Goal: Task Accomplishment & Management: Manage account settings

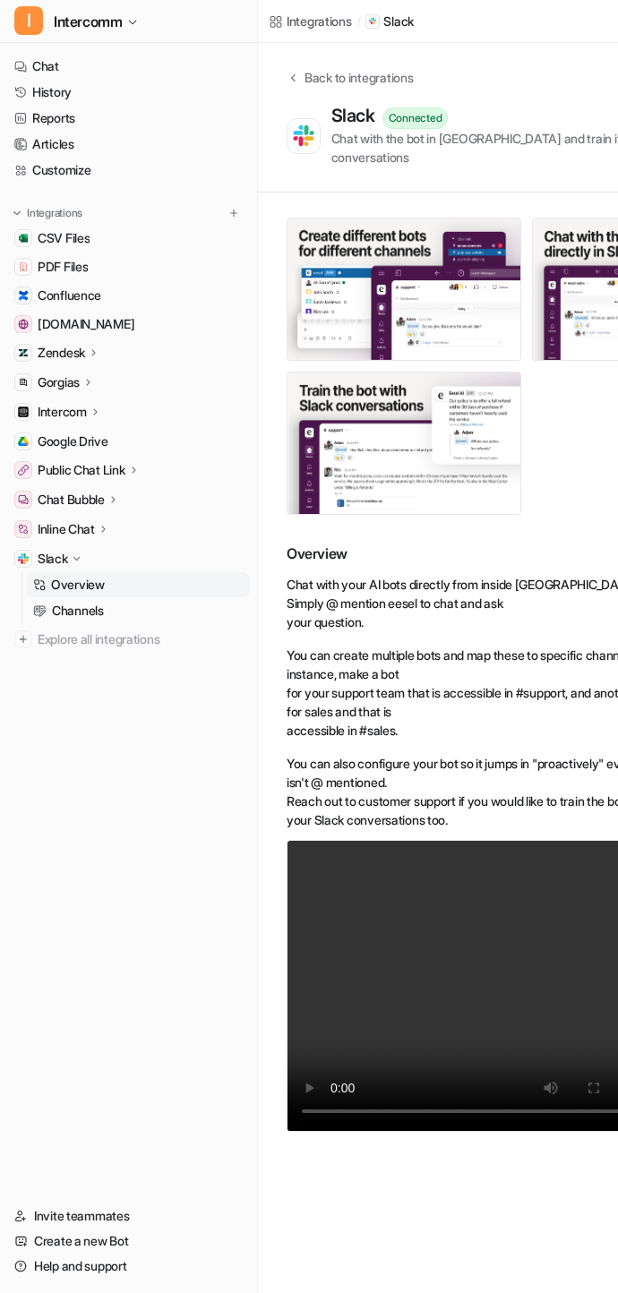
scroll to position [0, 177]
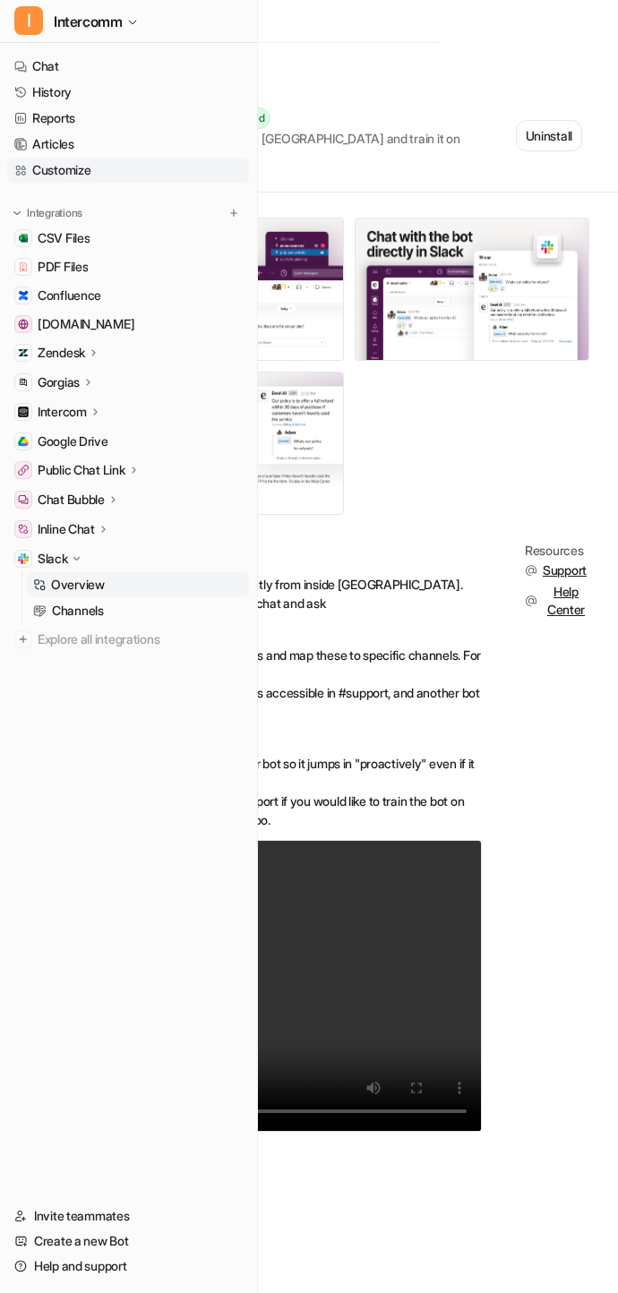
click at [147, 162] on link "Customize" at bounding box center [128, 170] width 243 height 25
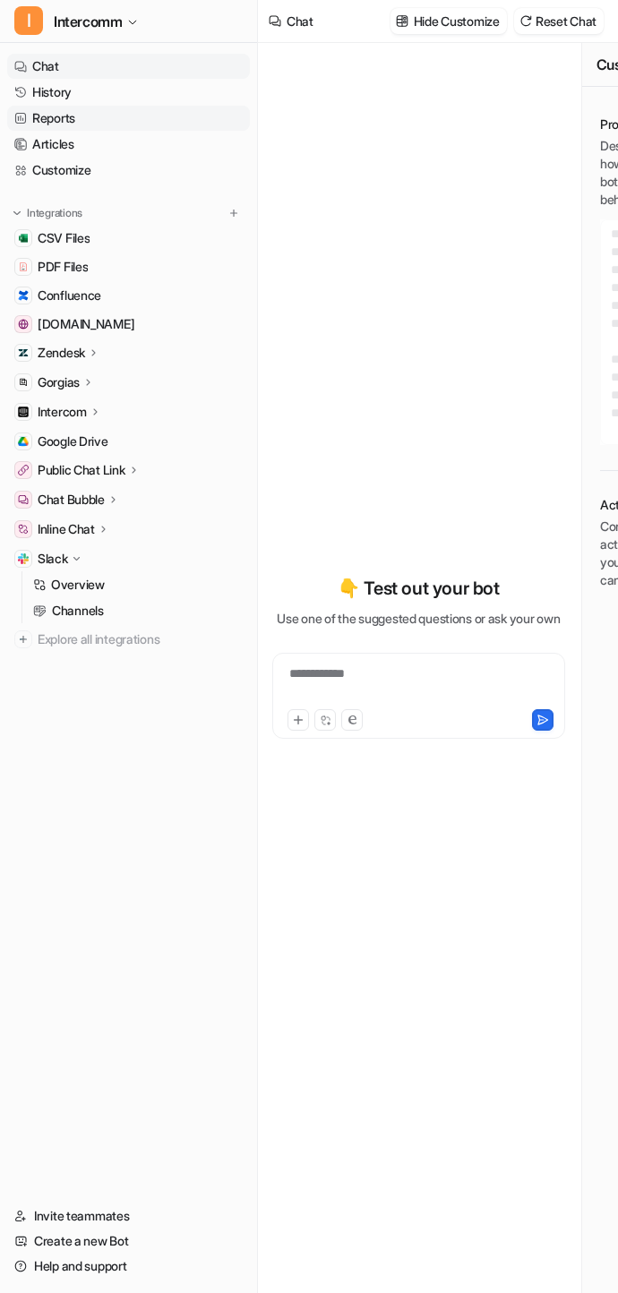
type textarea "**********"
click at [156, 107] on link "Reports" at bounding box center [128, 118] width 243 height 25
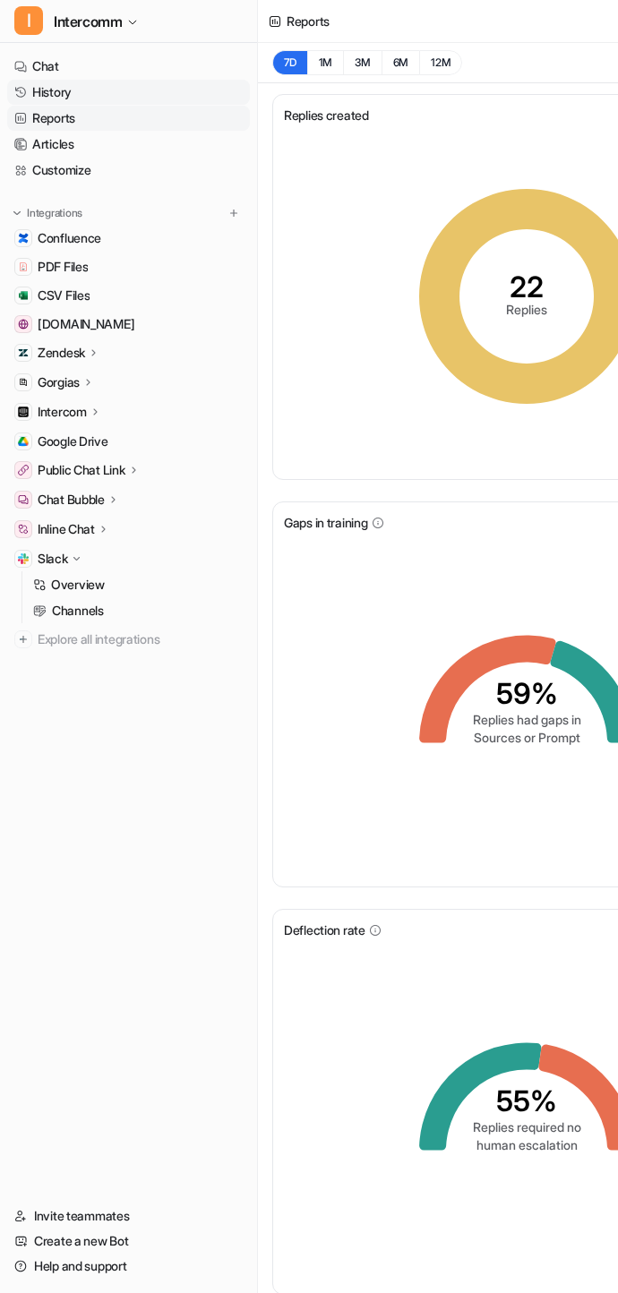
click at [130, 95] on link "History" at bounding box center [128, 92] width 243 height 25
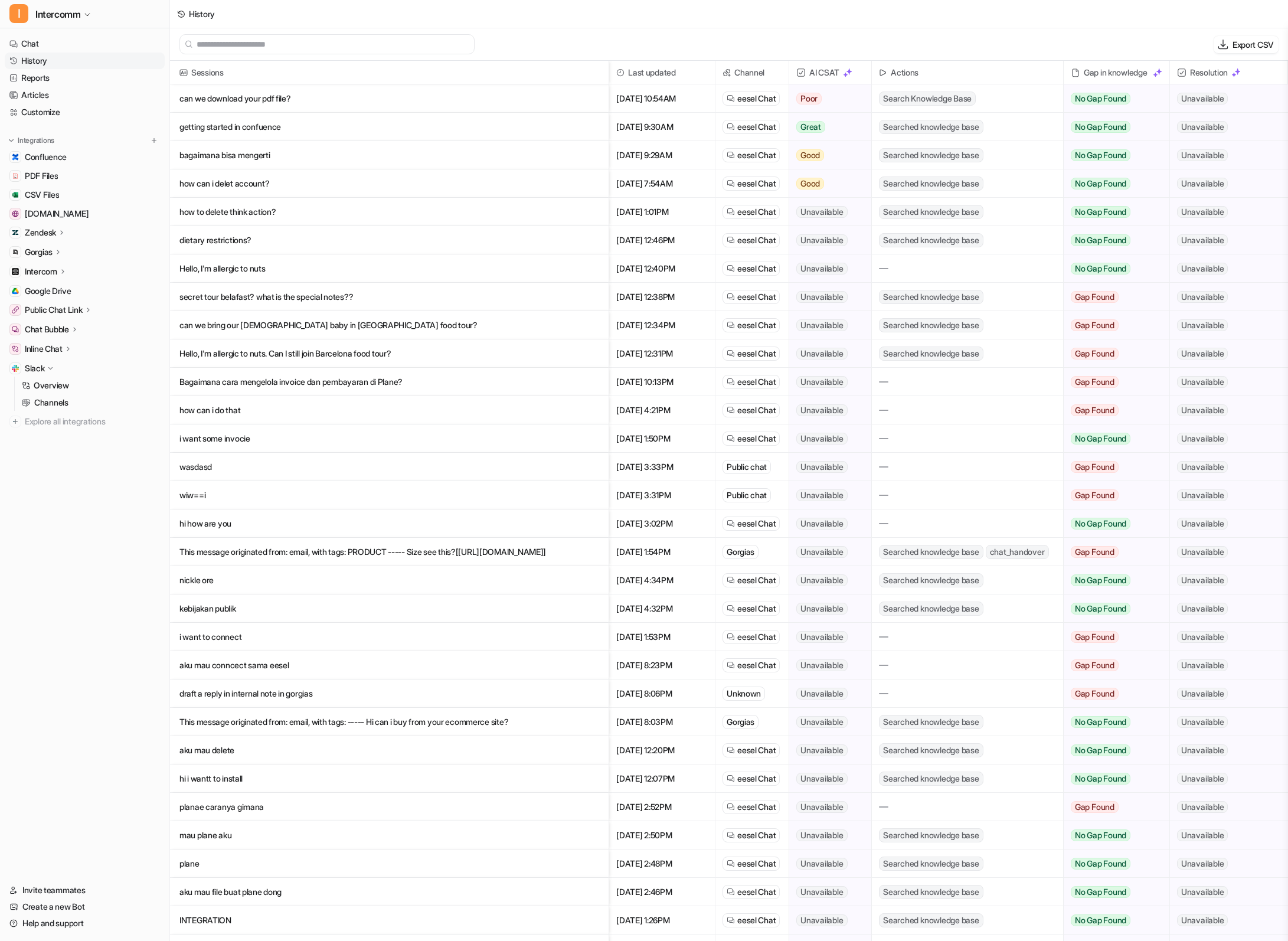
click at [390, 157] on p "bagaimana bisa mengerti" at bounding box center [389, 155] width 420 height 28
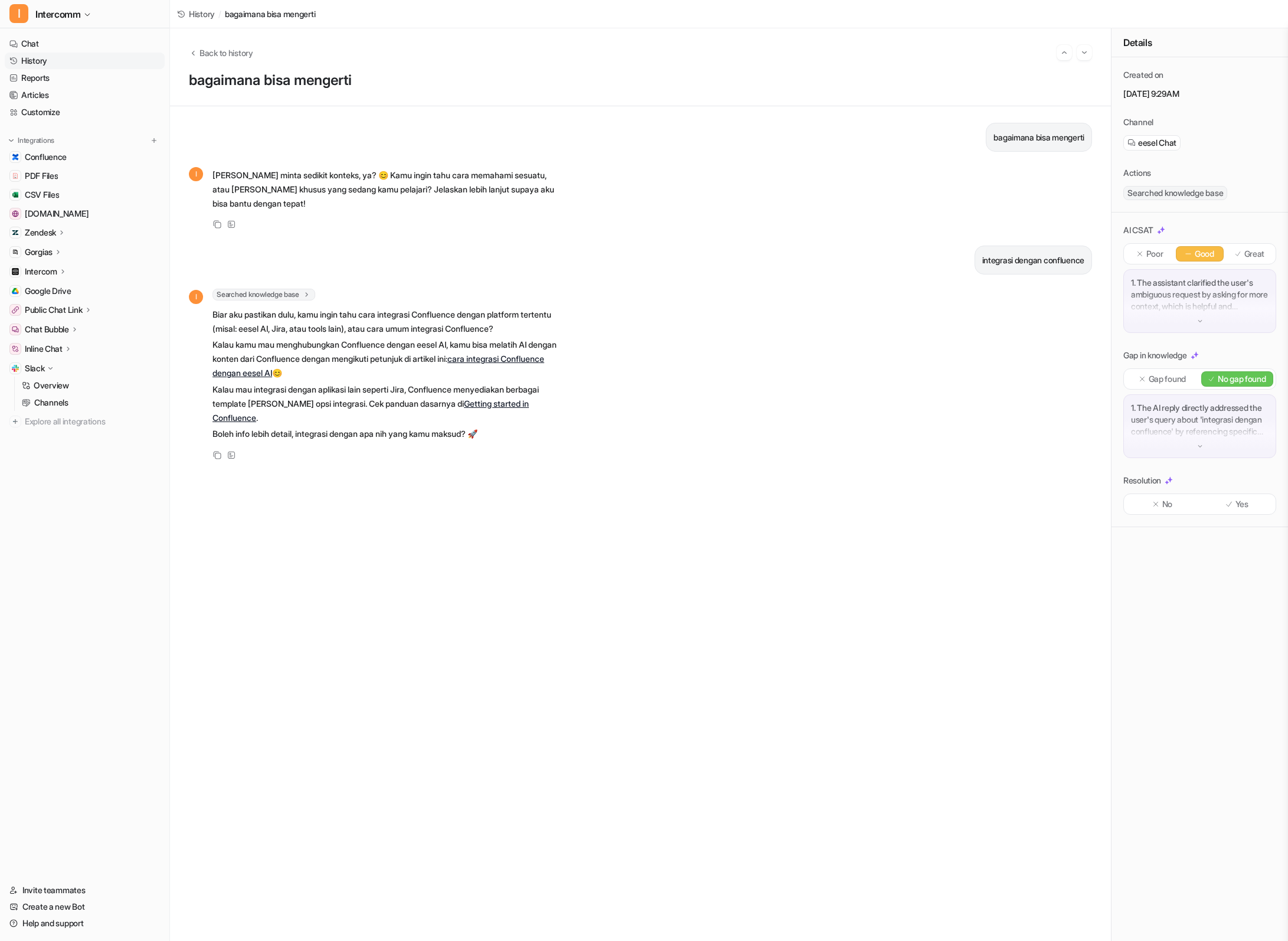
click at [407, 501] on p "Yes" at bounding box center [1243, 504] width 13 height 12
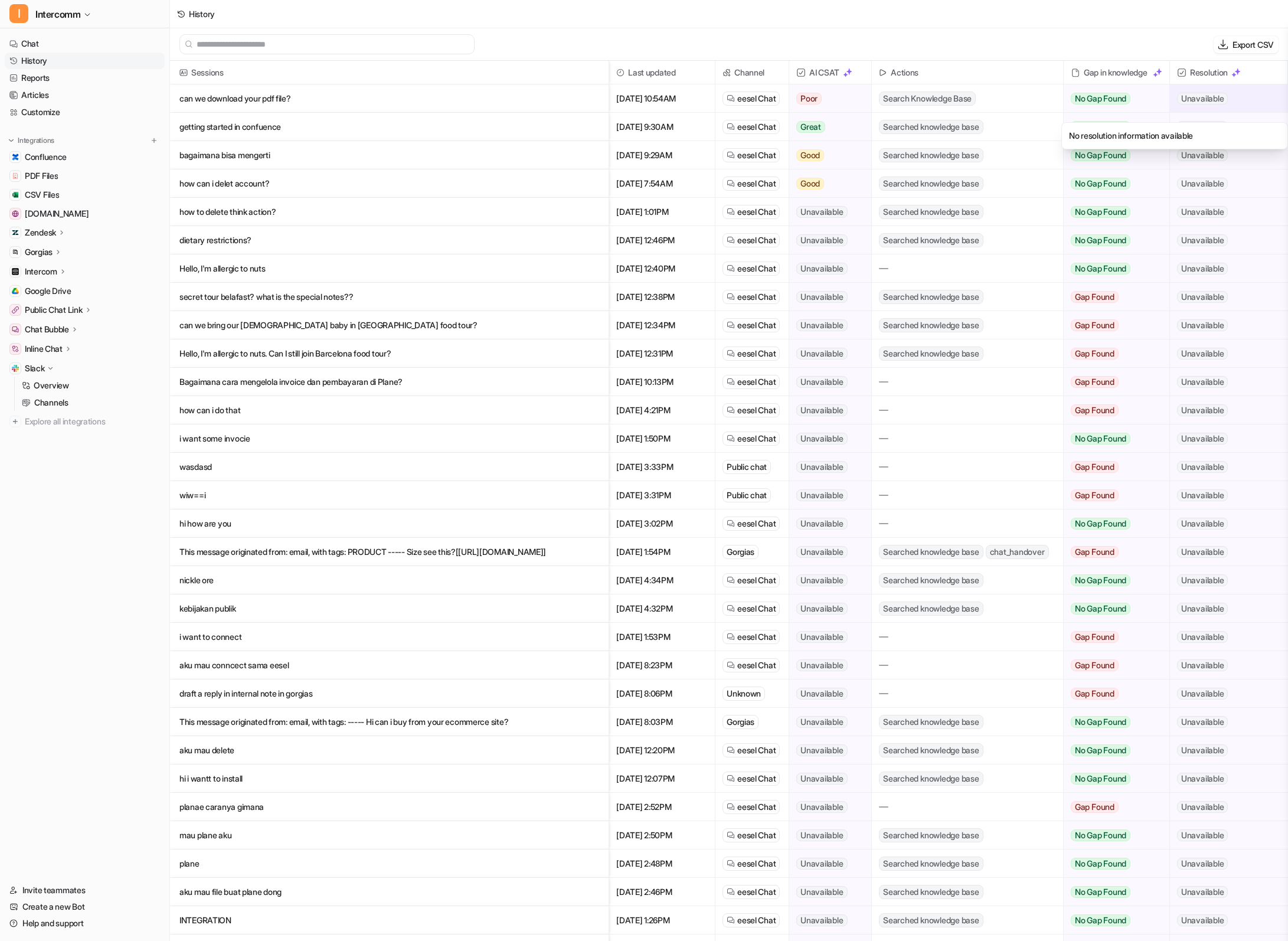
click at [407, 97] on span "Unavailable" at bounding box center [1202, 99] width 51 height 12
click at [407, 94] on p "can we download your pdf file?" at bounding box center [389, 98] width 420 height 28
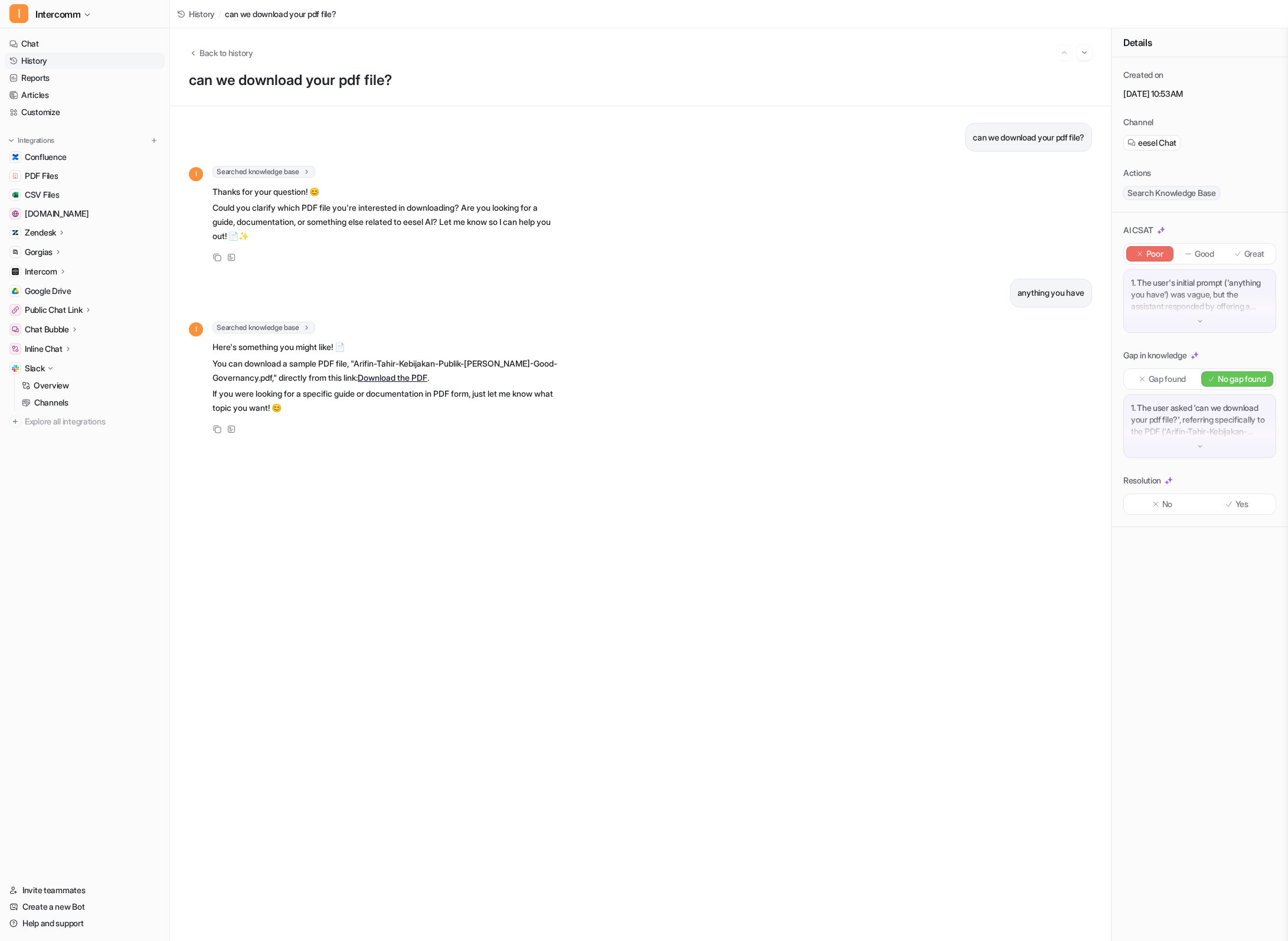
click at [407, 507] on p "Yes" at bounding box center [1243, 504] width 13 height 12
click at [407, 258] on div "Great" at bounding box center [1250, 254] width 47 height 15
click at [200, 52] on span "Back to history" at bounding box center [227, 53] width 54 height 13
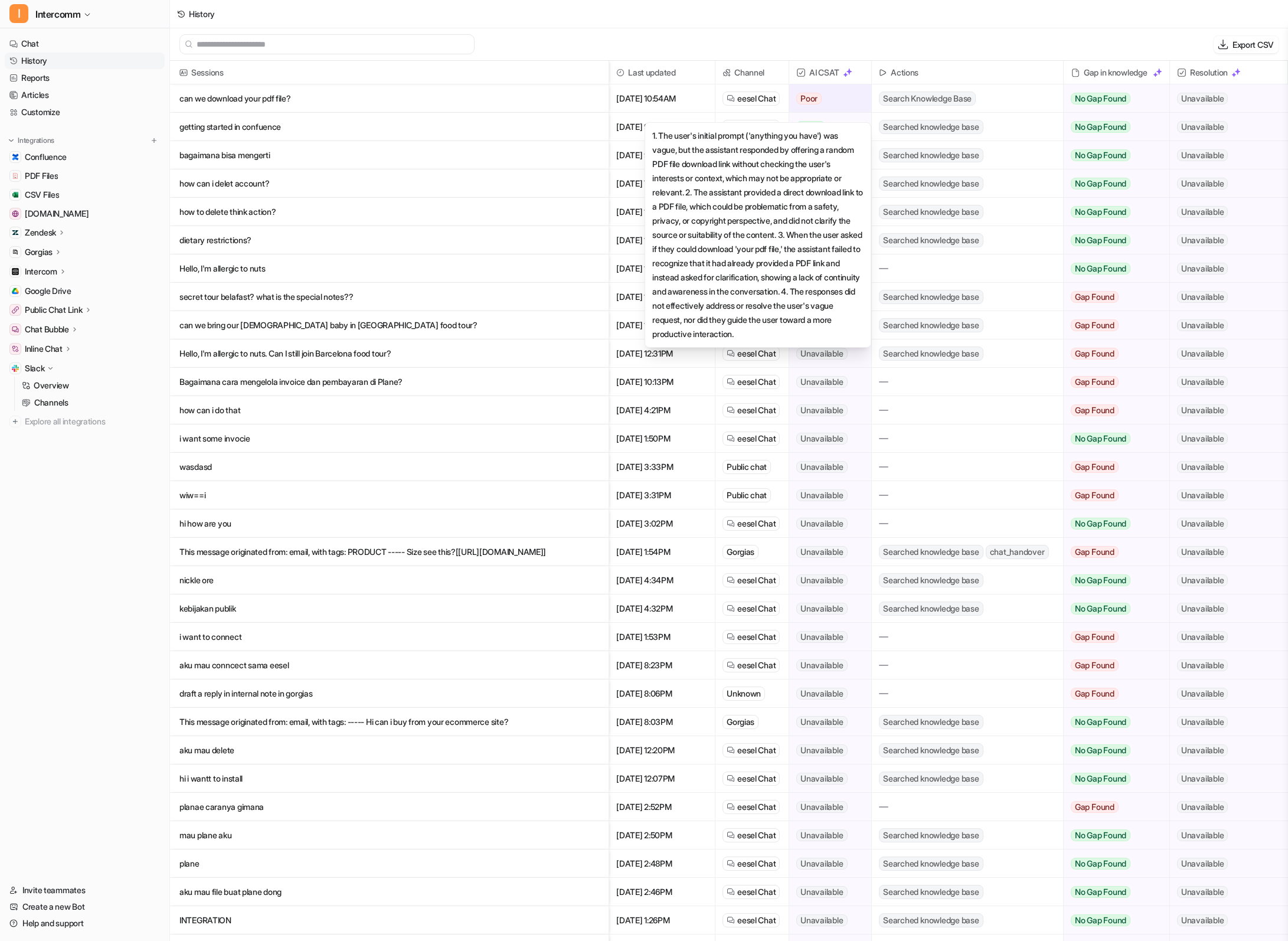
click at [407, 95] on div "Poor" at bounding box center [827, 98] width 75 height 28
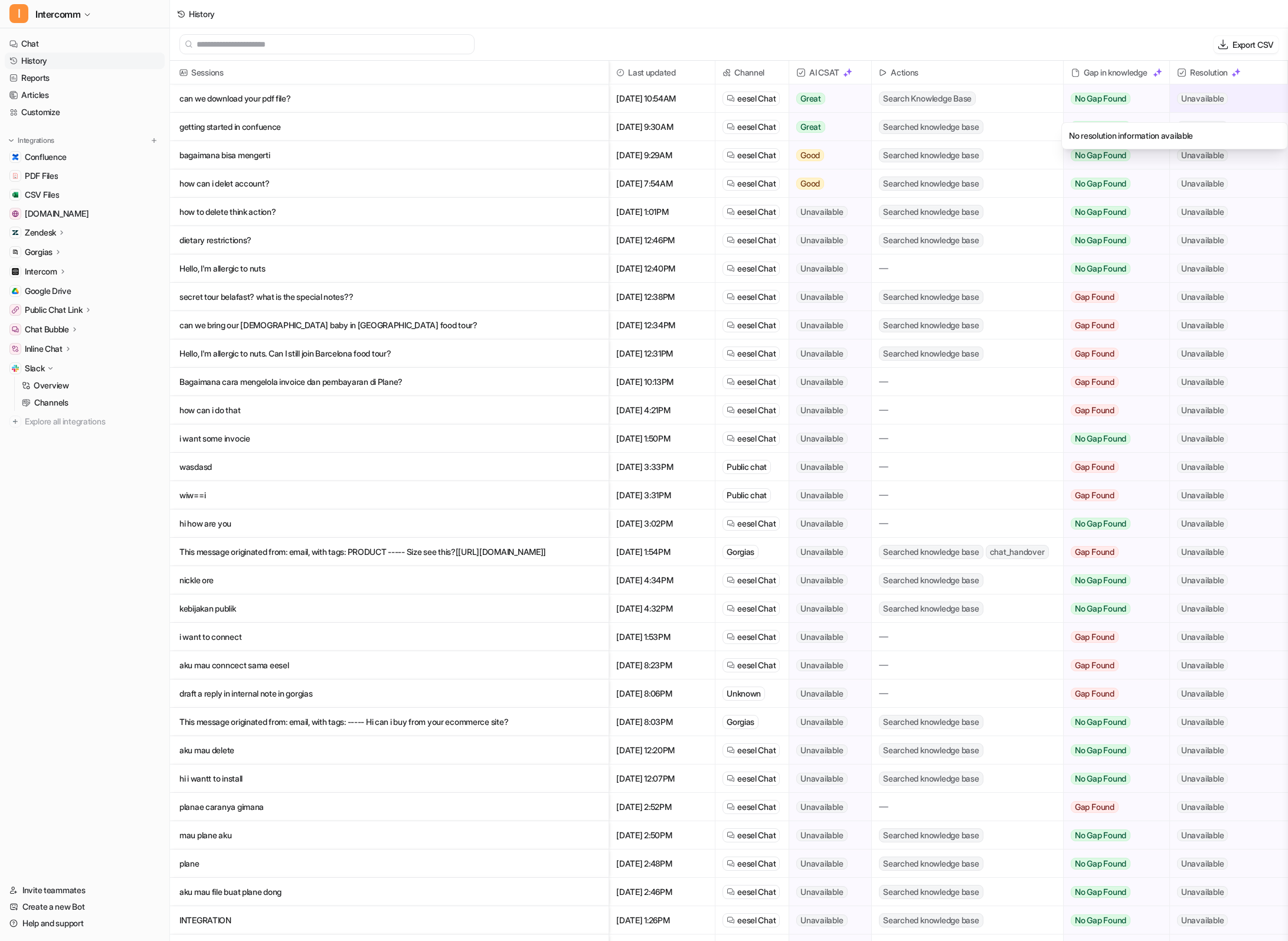
click at [407, 101] on span "Unavailable" at bounding box center [1202, 99] width 51 height 12
click at [407, 100] on span "Search Knowledge Base" at bounding box center [927, 98] width 97 height 14
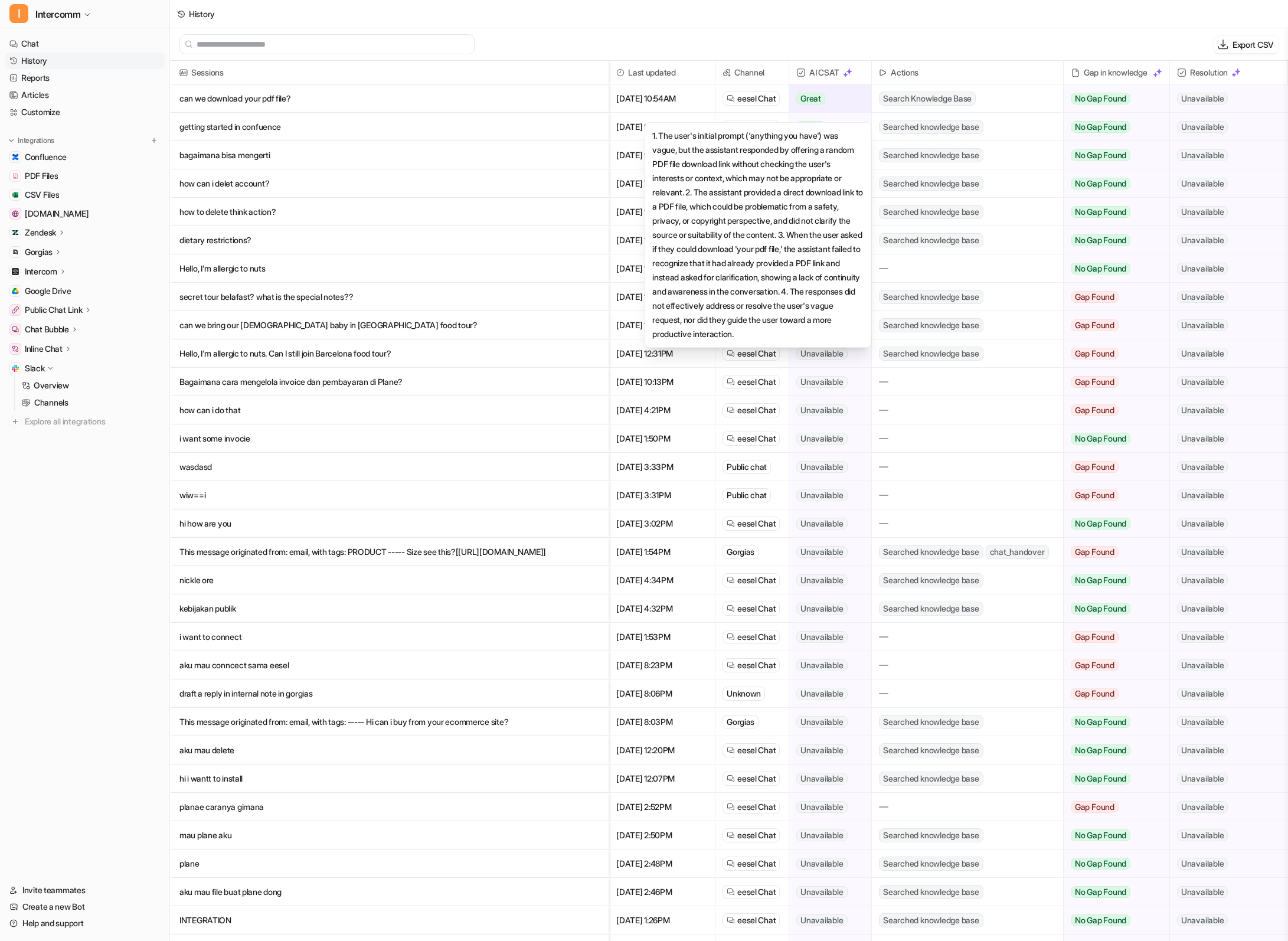
click at [407, 96] on div "Great" at bounding box center [827, 98] width 75 height 28
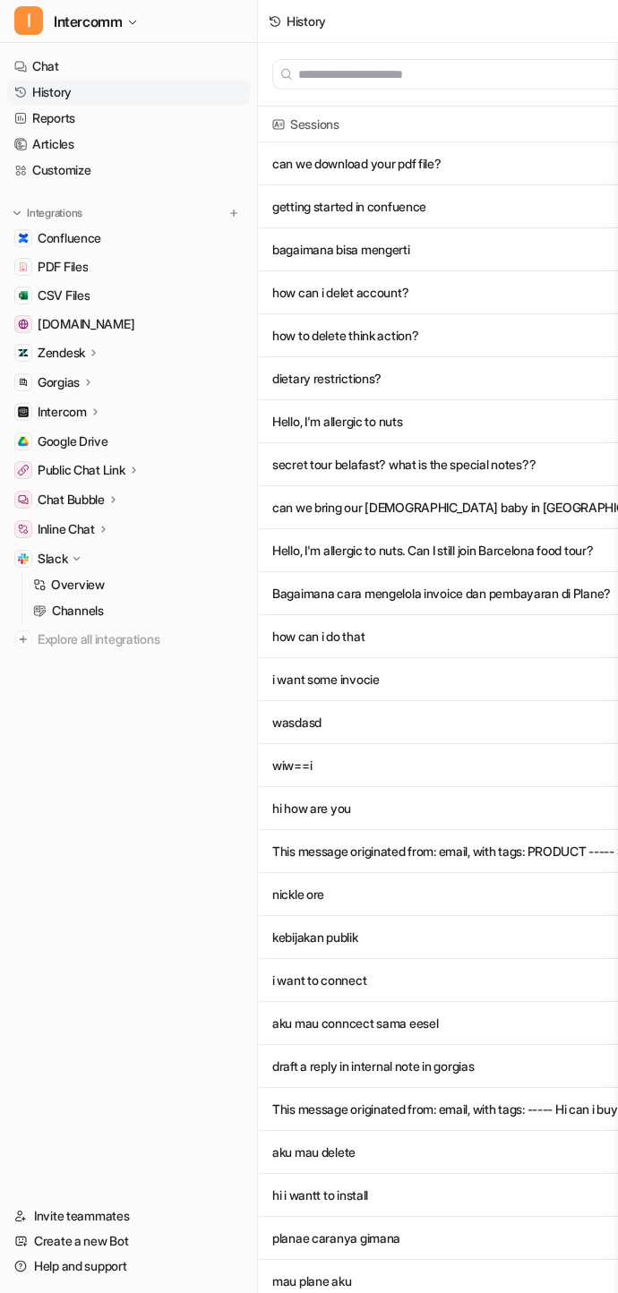
scroll to position [0, 240]
click at [118, 586] on link "Overview" at bounding box center [138, 584] width 224 height 25
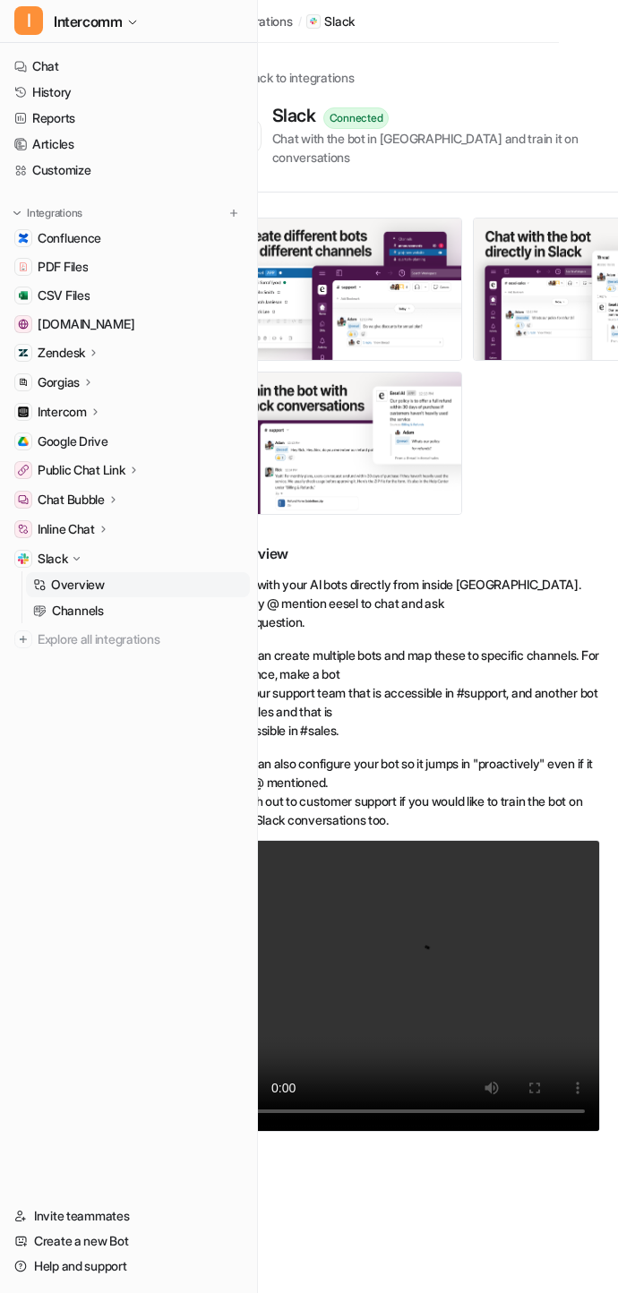
scroll to position [0, 81]
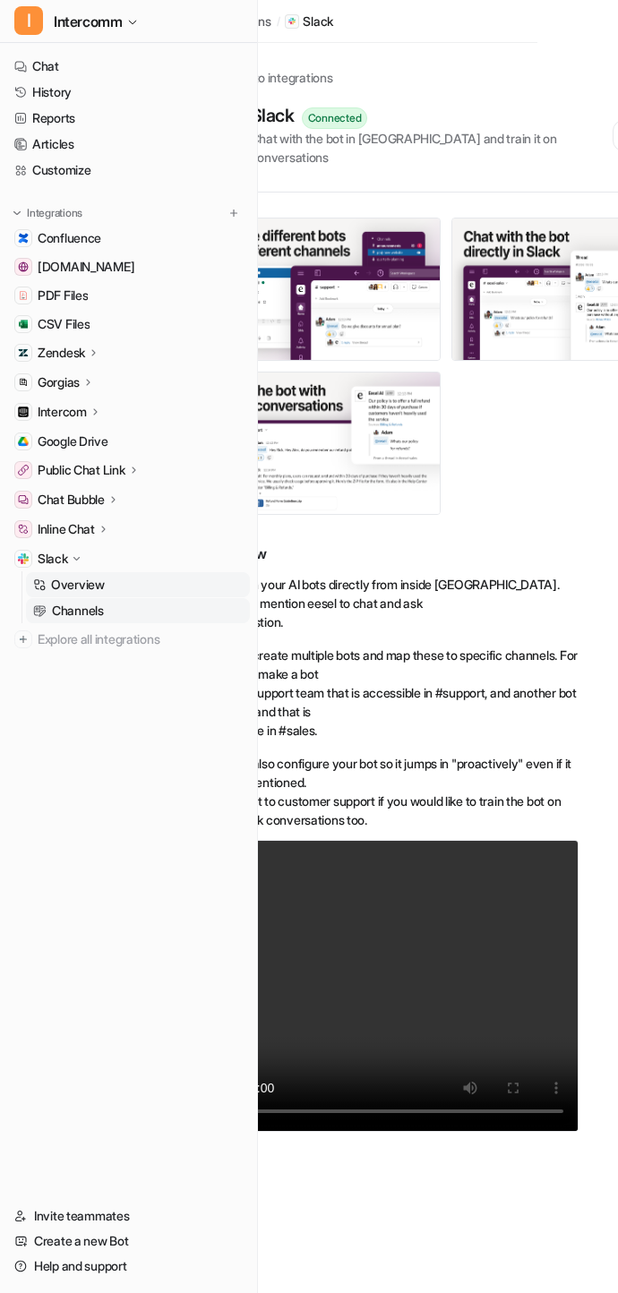
click at [158, 619] on link "Channels" at bounding box center [138, 610] width 224 height 25
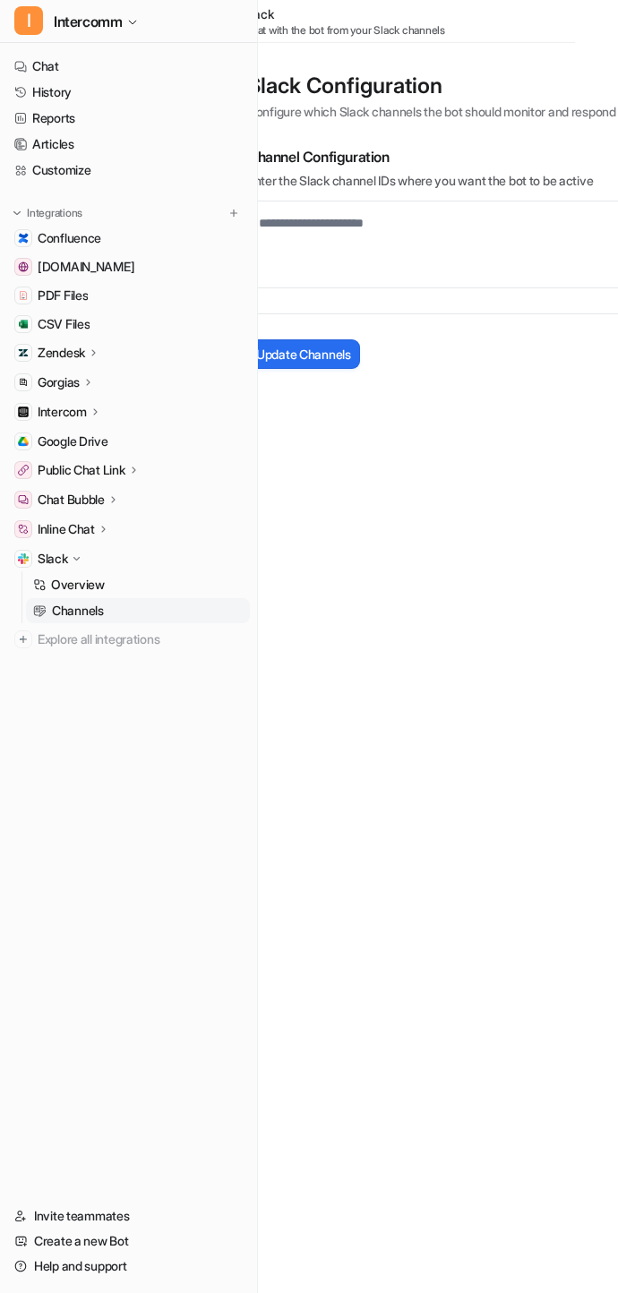
scroll to position [0, 59]
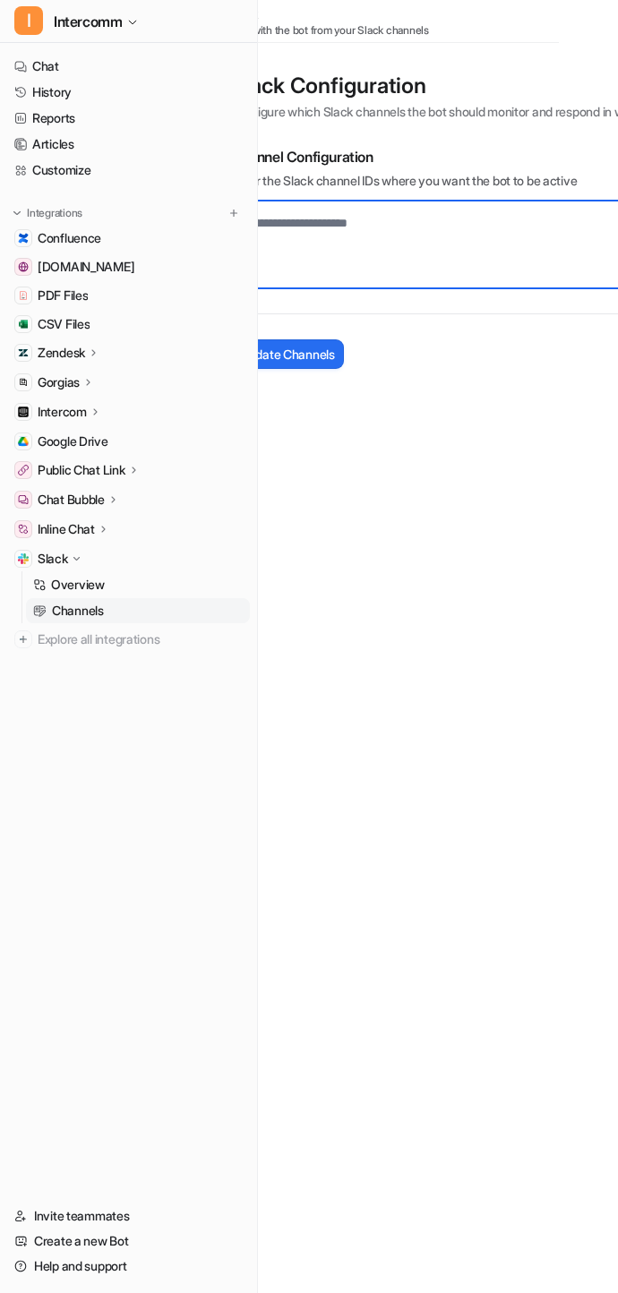
click at [374, 230] on textarea at bounding box center [539, 245] width 616 height 88
click at [374, 219] on textarea "To enrich screen reader interactions, please activate Accessibility in Grammarl…" at bounding box center [539, 245] width 616 height 88
paste textarea "**********"
type textarea "**********"
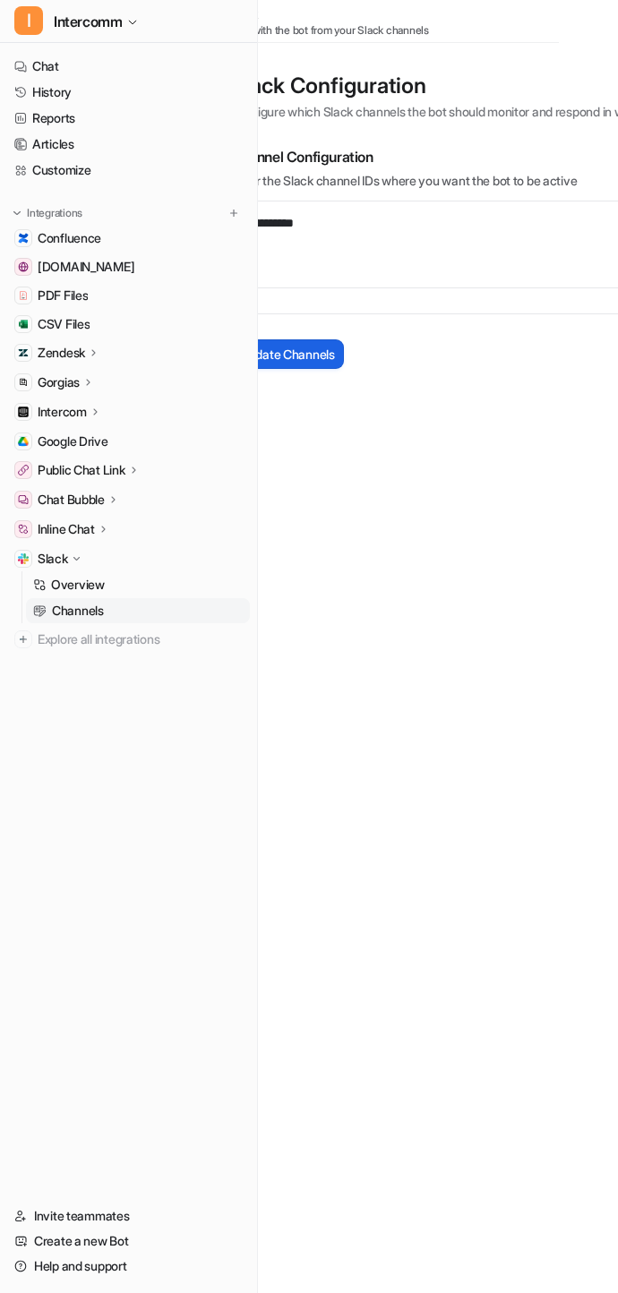
click at [297, 349] on span "Update Channels" at bounding box center [287, 354] width 95 height 19
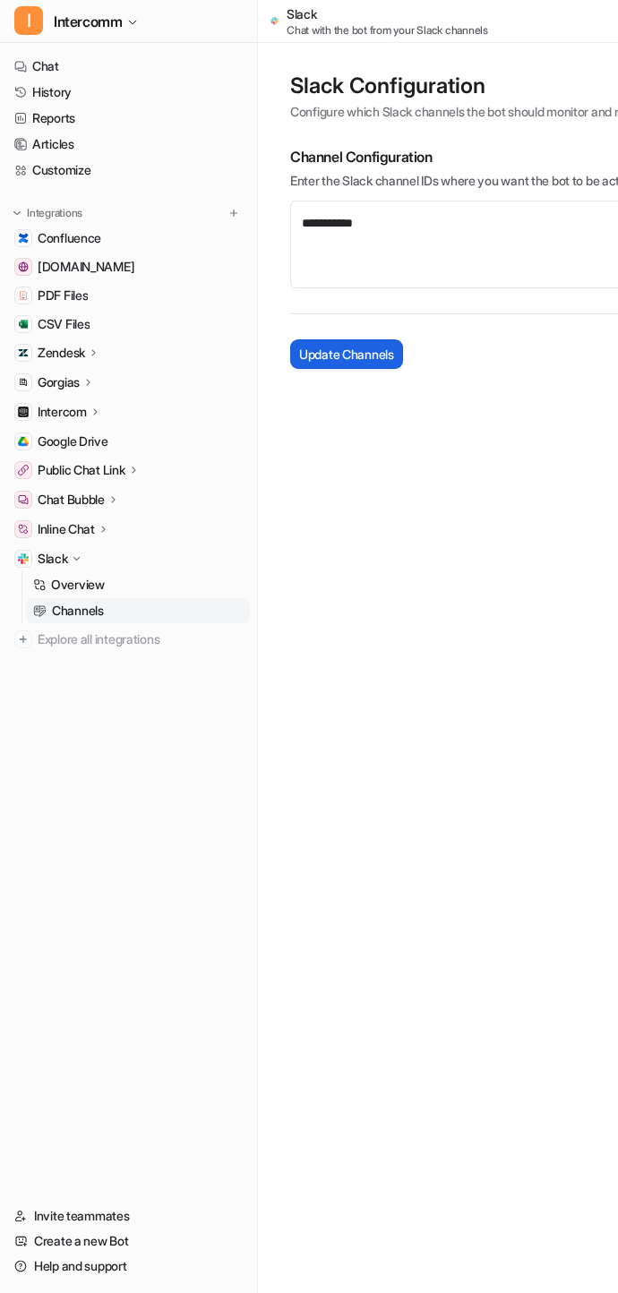
click at [357, 357] on span "Update Channels" at bounding box center [346, 354] width 95 height 19
click at [417, 485] on div "**********" at bounding box center [309, 646] width 618 height 1293
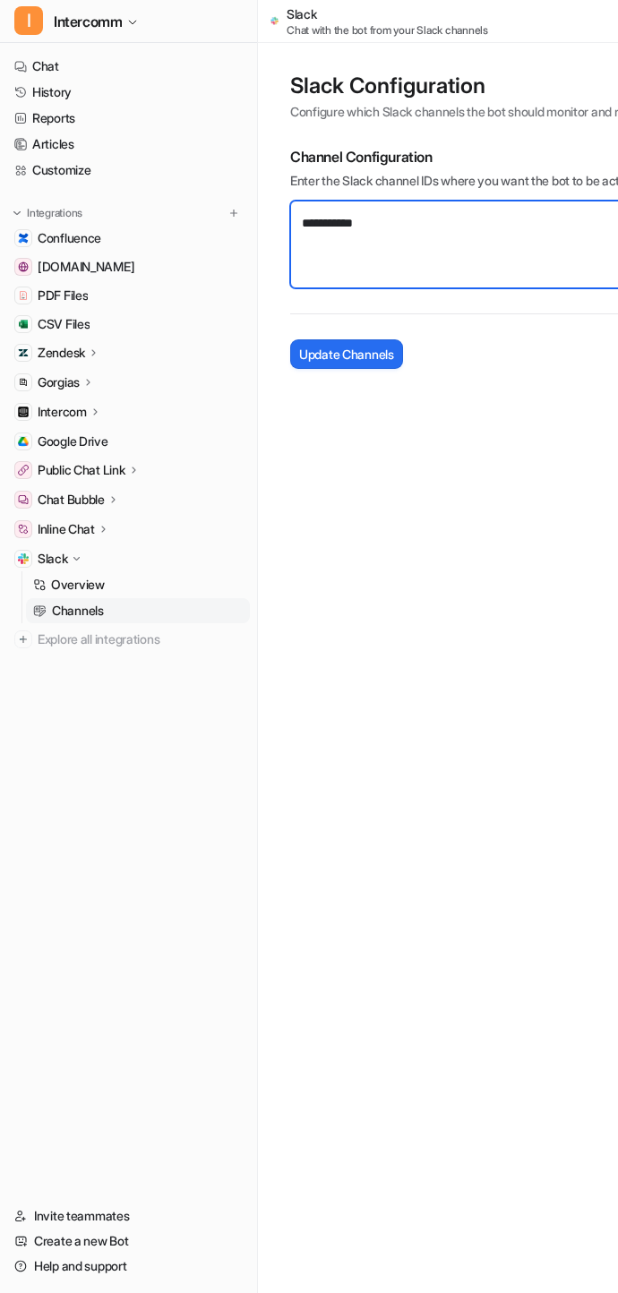
click at [418, 225] on textarea "**********" at bounding box center [598, 245] width 616 height 88
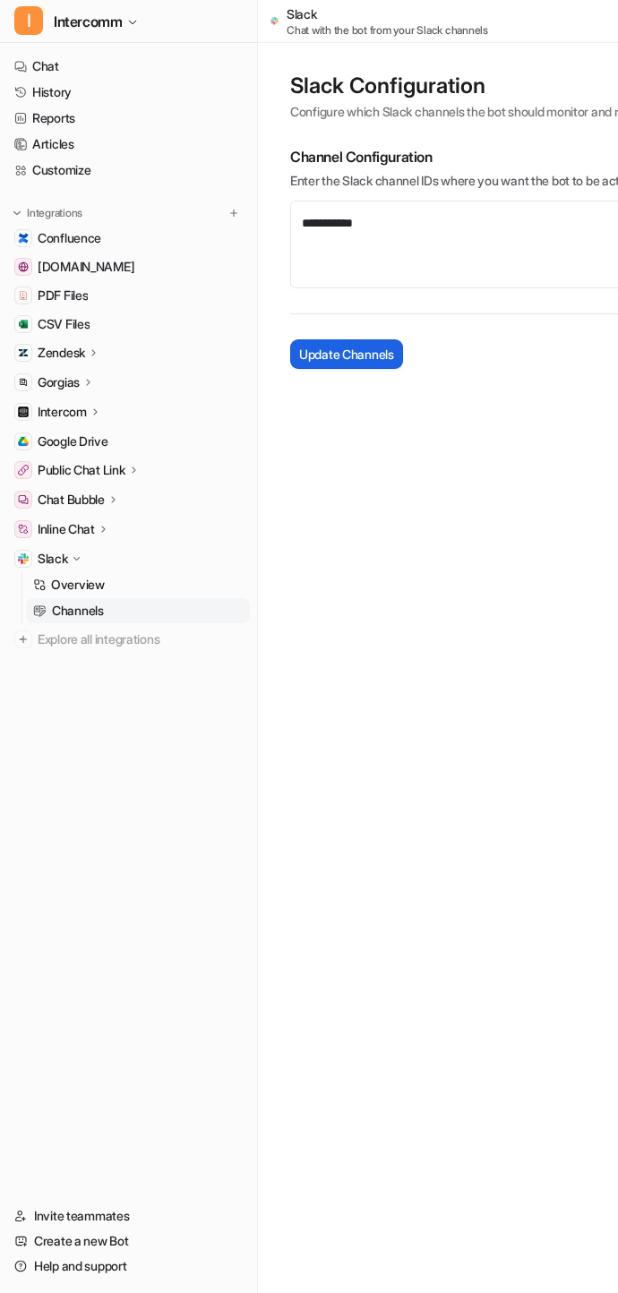
click at [379, 348] on span "Update Channels" at bounding box center [346, 354] width 95 height 19
click at [420, 482] on div "**********" at bounding box center [309, 646] width 618 height 1293
